Goal: Task Accomplishment & Management: Manage account settings

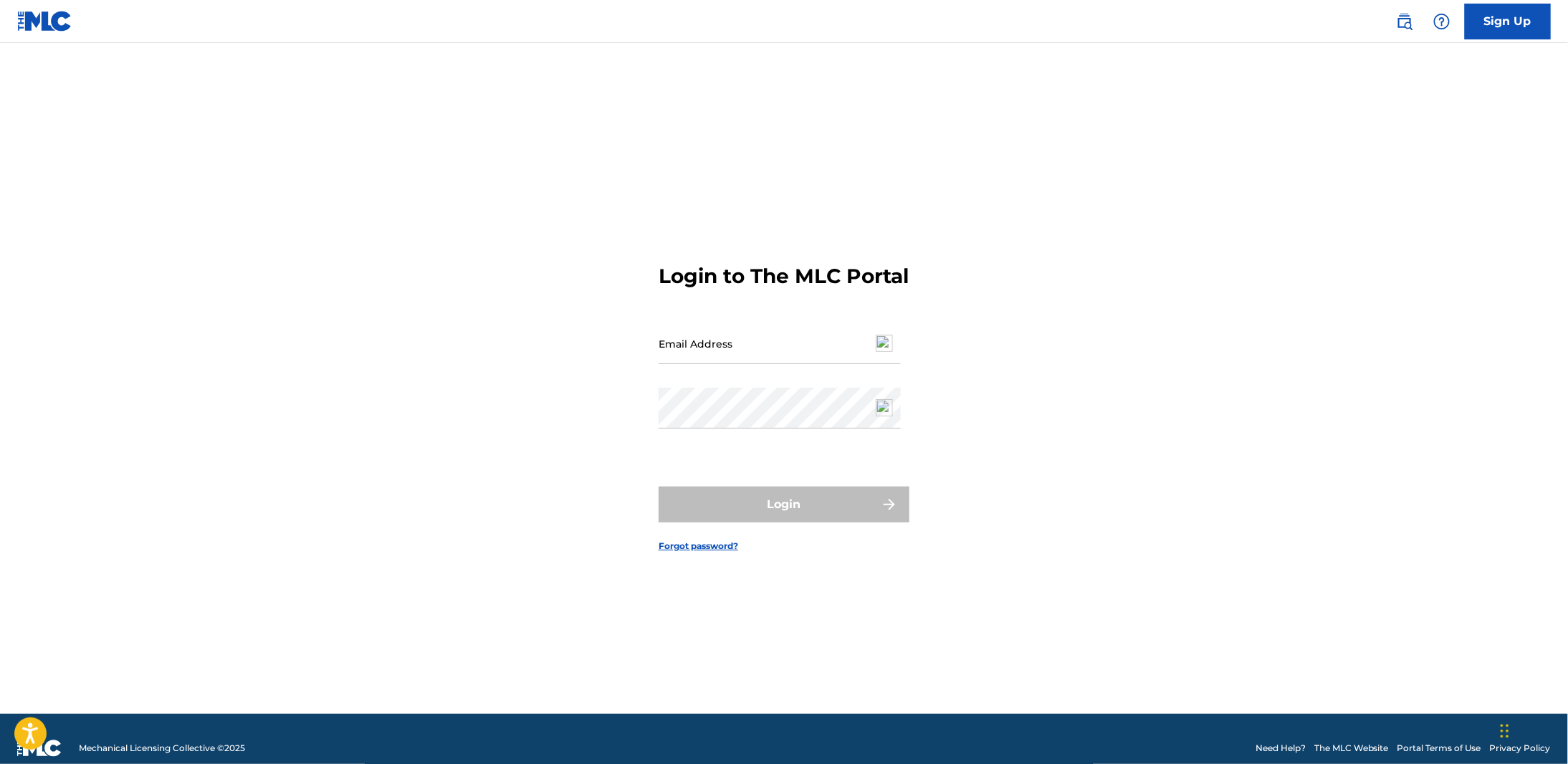
click at [694, 362] on input "Email Address" at bounding box center [780, 343] width 243 height 41
type input "[EMAIL_ADDRESS][DOMAIN_NAME]"
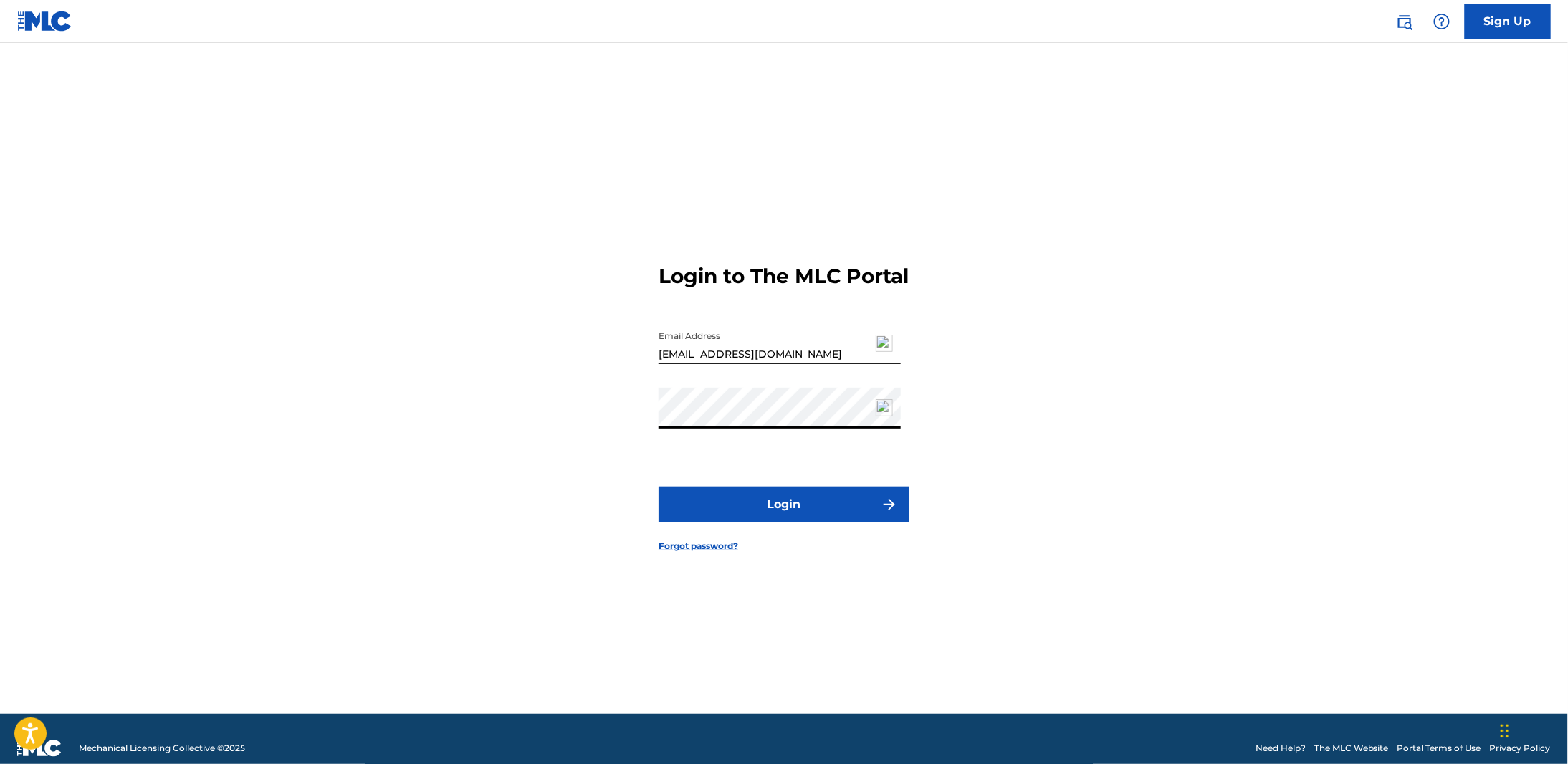
click at [659, 486] on button "Login" at bounding box center [784, 504] width 251 height 36
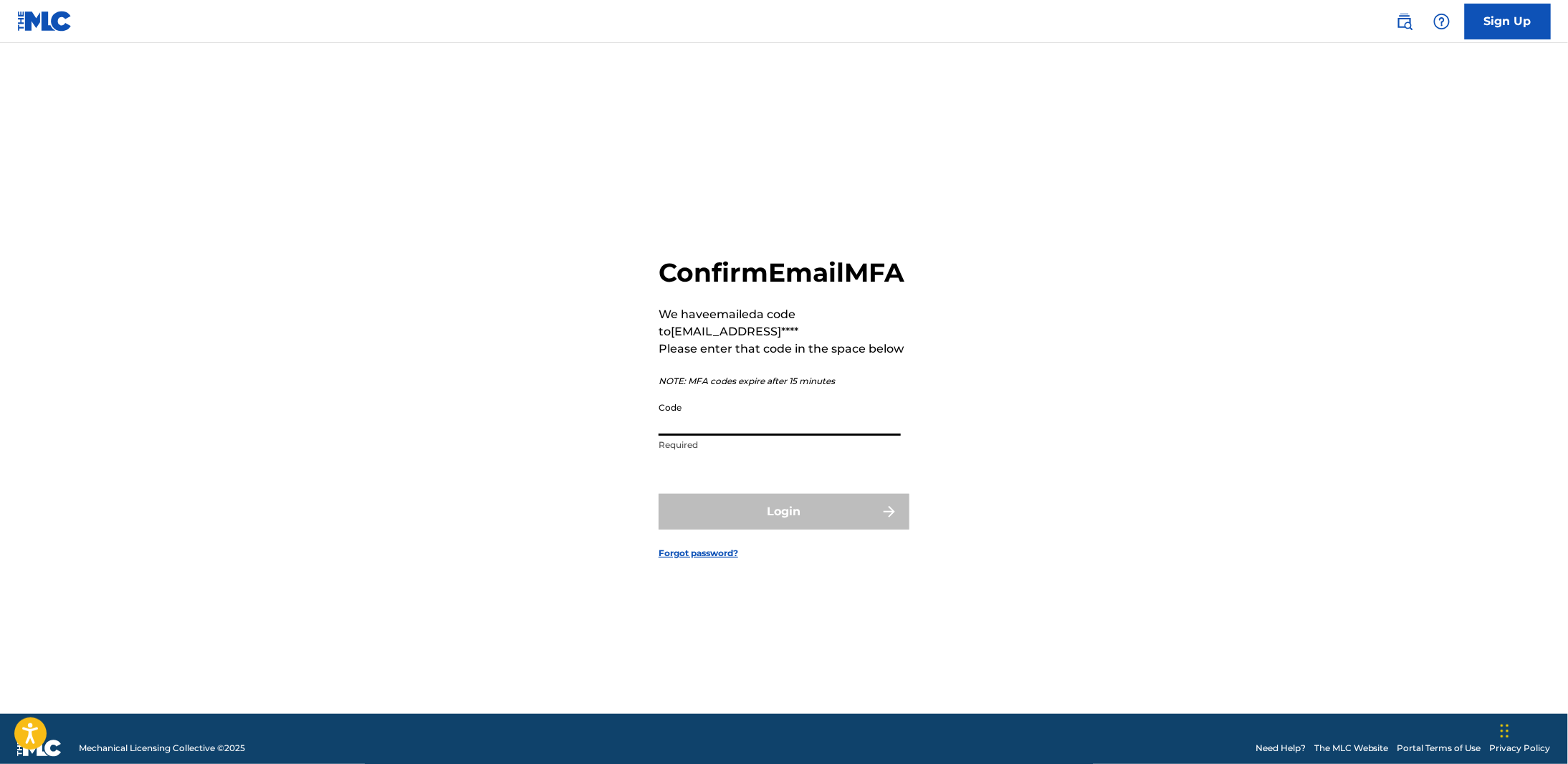
click at [685, 435] on input "Code" at bounding box center [780, 415] width 243 height 41
click at [730, 435] on input "Code" at bounding box center [780, 415] width 243 height 41
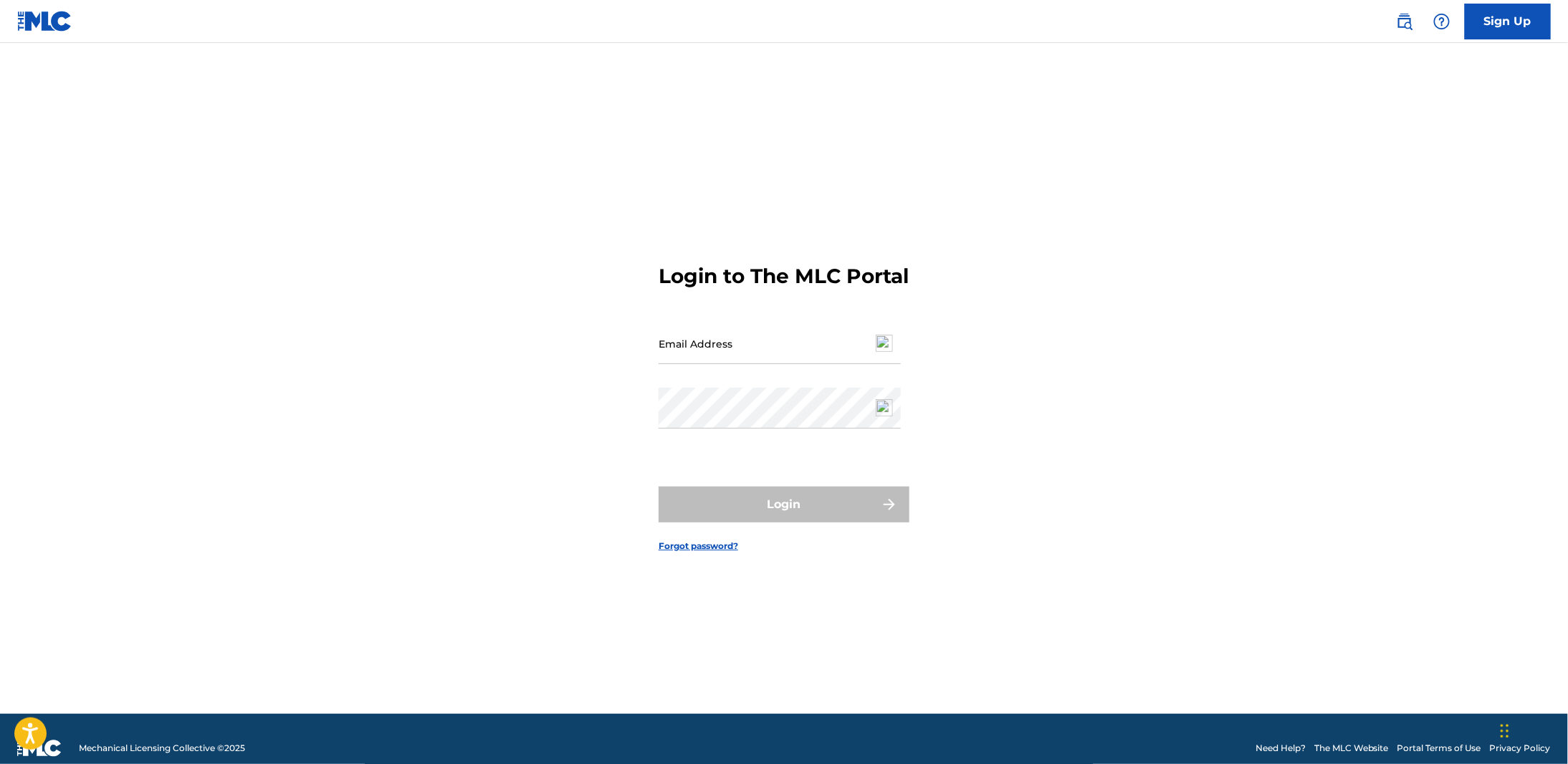
click at [746, 353] on input "Email Address" at bounding box center [780, 343] width 243 height 41
type input "[EMAIL_ADDRESS][DOMAIN_NAME]"
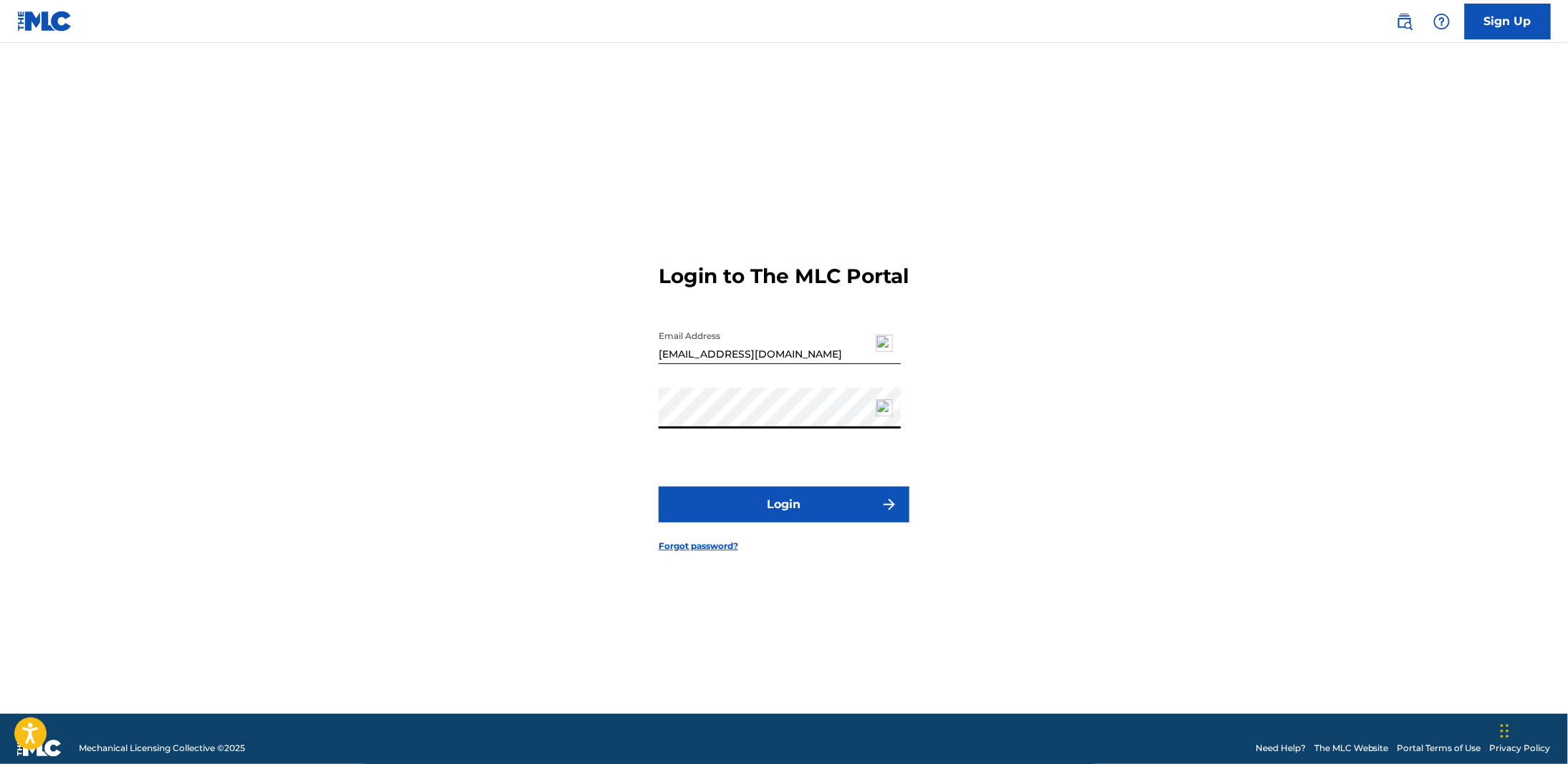
click at [659, 486] on button "Login" at bounding box center [784, 504] width 251 height 36
